Goal: Navigation & Orientation: Go to known website

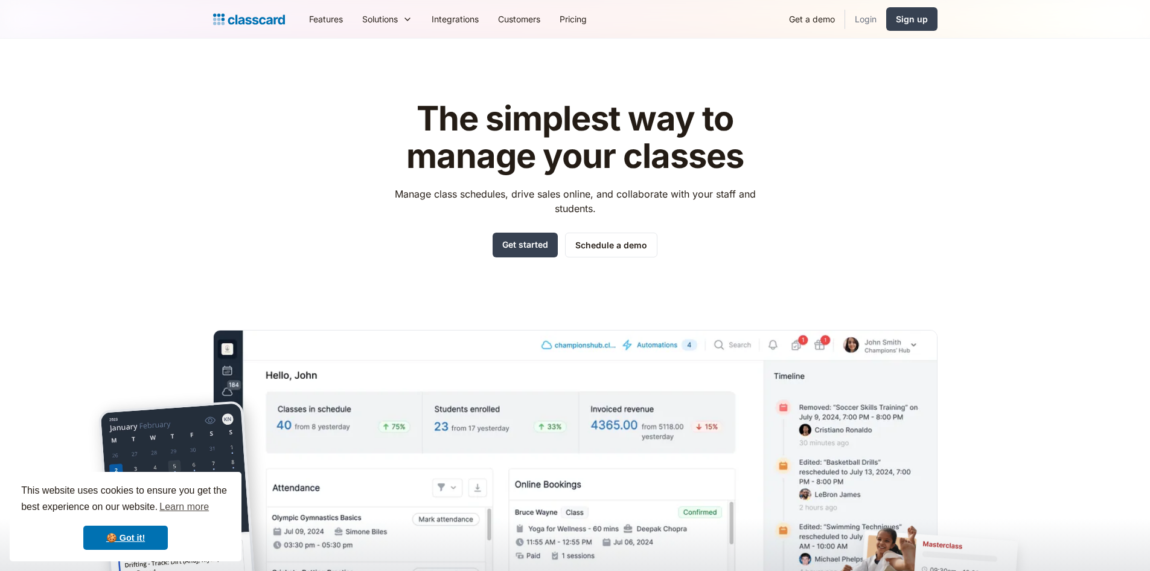
click at [871, 26] on link "Login" at bounding box center [865, 18] width 41 height 27
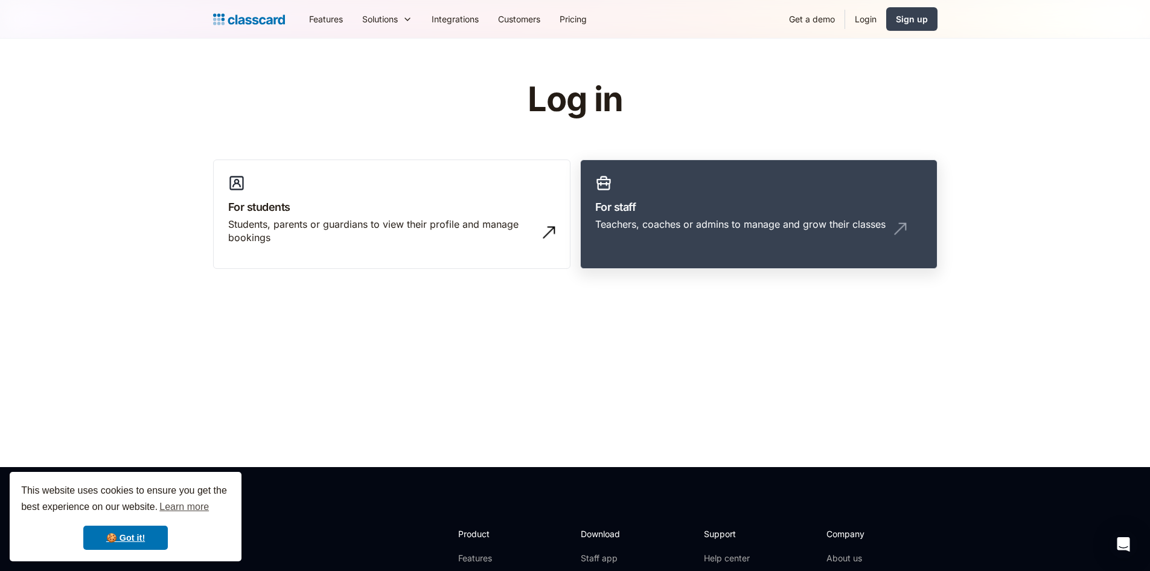
click at [638, 228] on div "Teachers, coaches or admins to manage and grow their classes" at bounding box center [740, 223] width 290 height 13
